Goal: Transaction & Acquisition: Purchase product/service

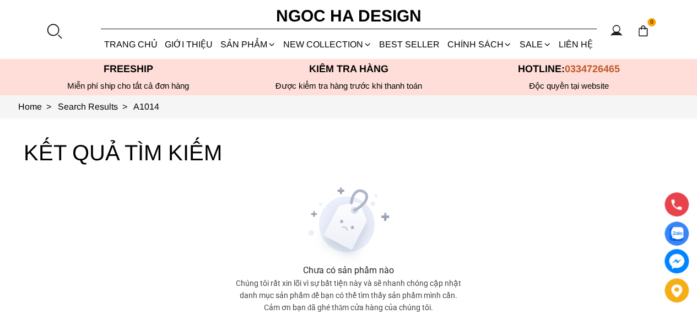
click at [0, 0] on link "Vest" at bounding box center [0, 0] width 0 height 0
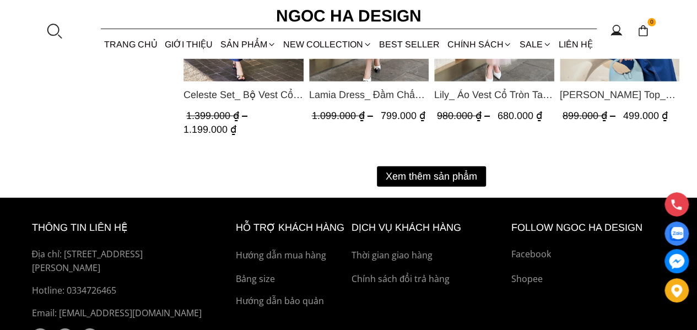
scroll to position [1434, 0]
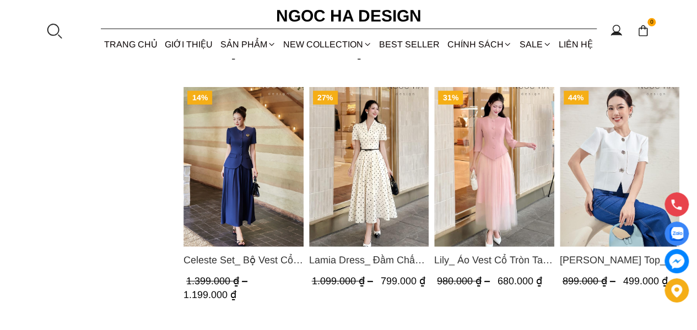
click at [530, 45] on link "SALE" at bounding box center [535, 44] width 39 height 29
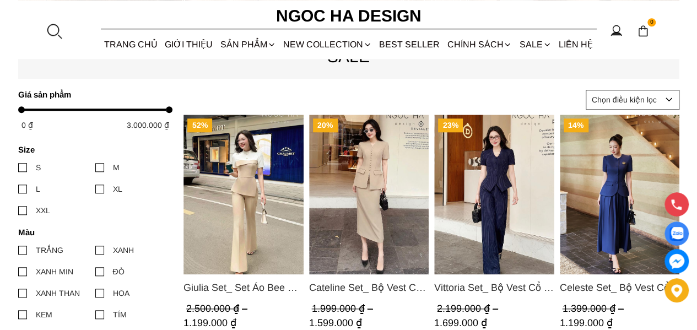
scroll to position [441, 0]
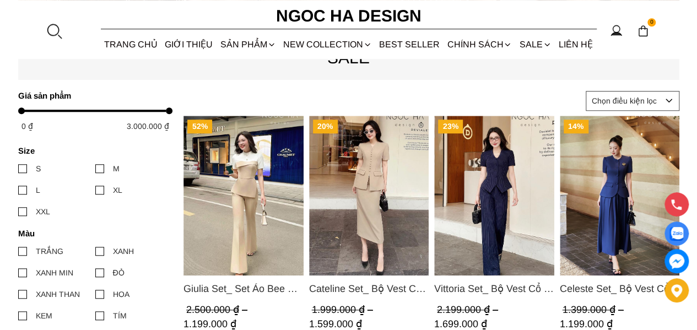
click at [241, 195] on img "Product image - Giulia Set_ Set Áo Bee Mix Cổ Trắng Đính Cúc Quần Loe BQ014" at bounding box center [244, 196] width 120 height 160
